Goal: Task Accomplishment & Management: Manage account settings

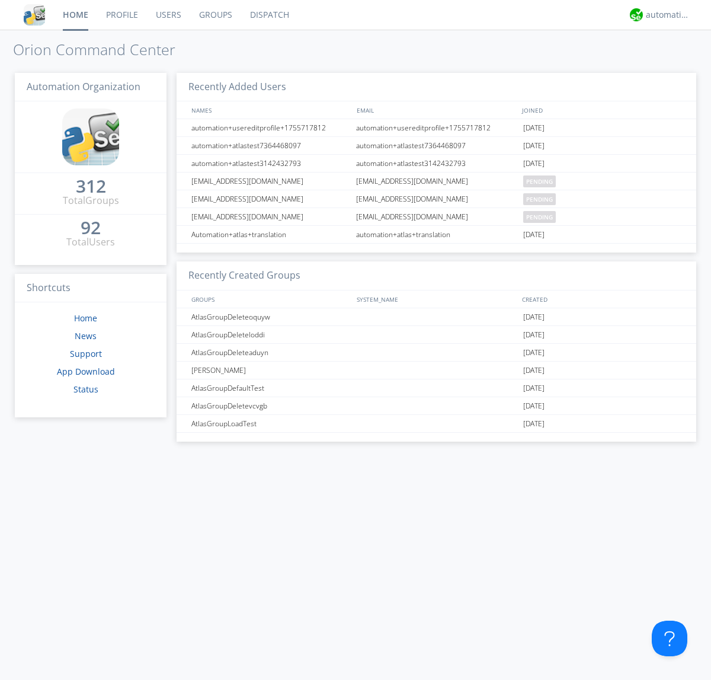
click at [215, 15] on link "Groups" at bounding box center [215, 15] width 51 height 30
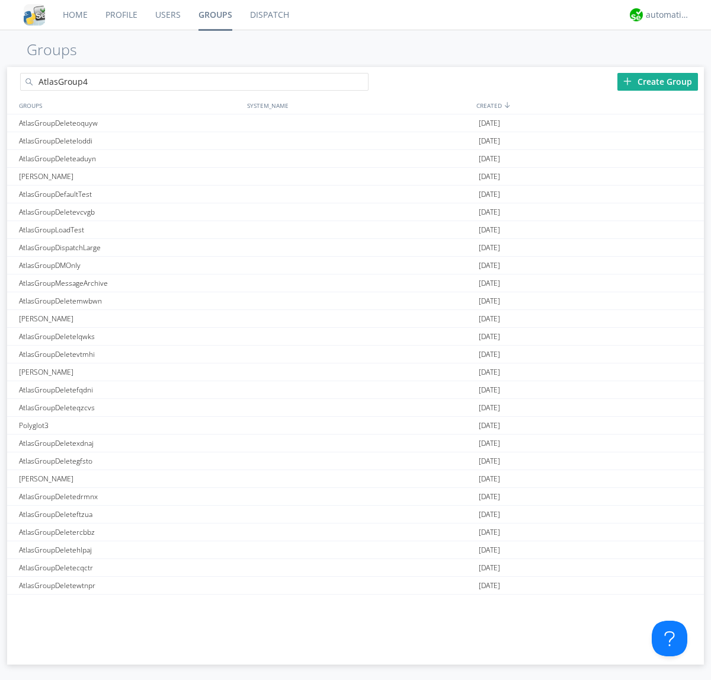
type input "AtlasGroup4"
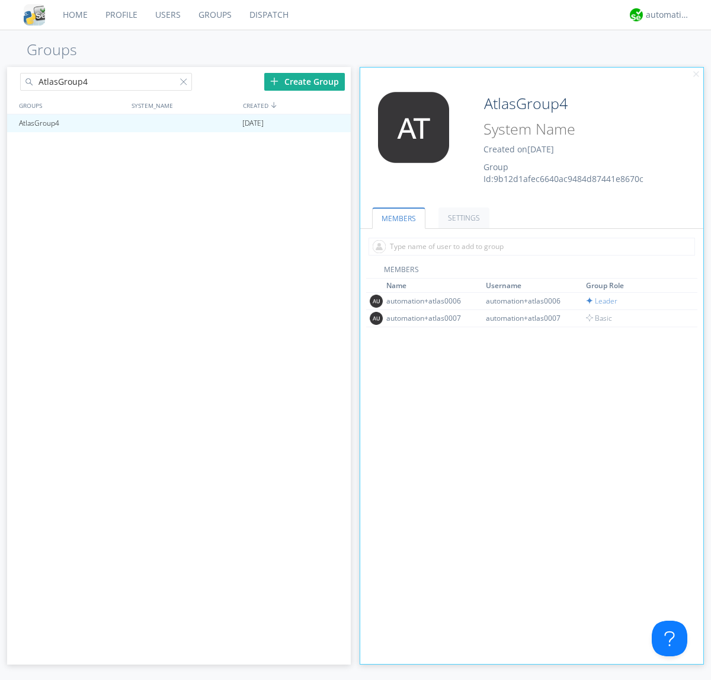
click at [462, 217] on link "SETTINGS" at bounding box center [464, 217] width 51 height 21
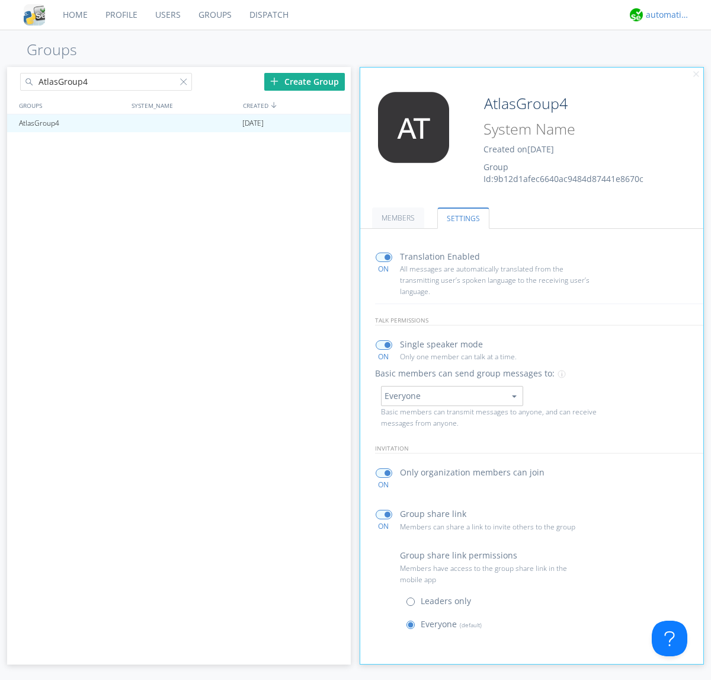
click at [665, 15] on div "automation+atlas" at bounding box center [668, 15] width 44 height 12
